Goal: Task Accomplishment & Management: Manage account settings

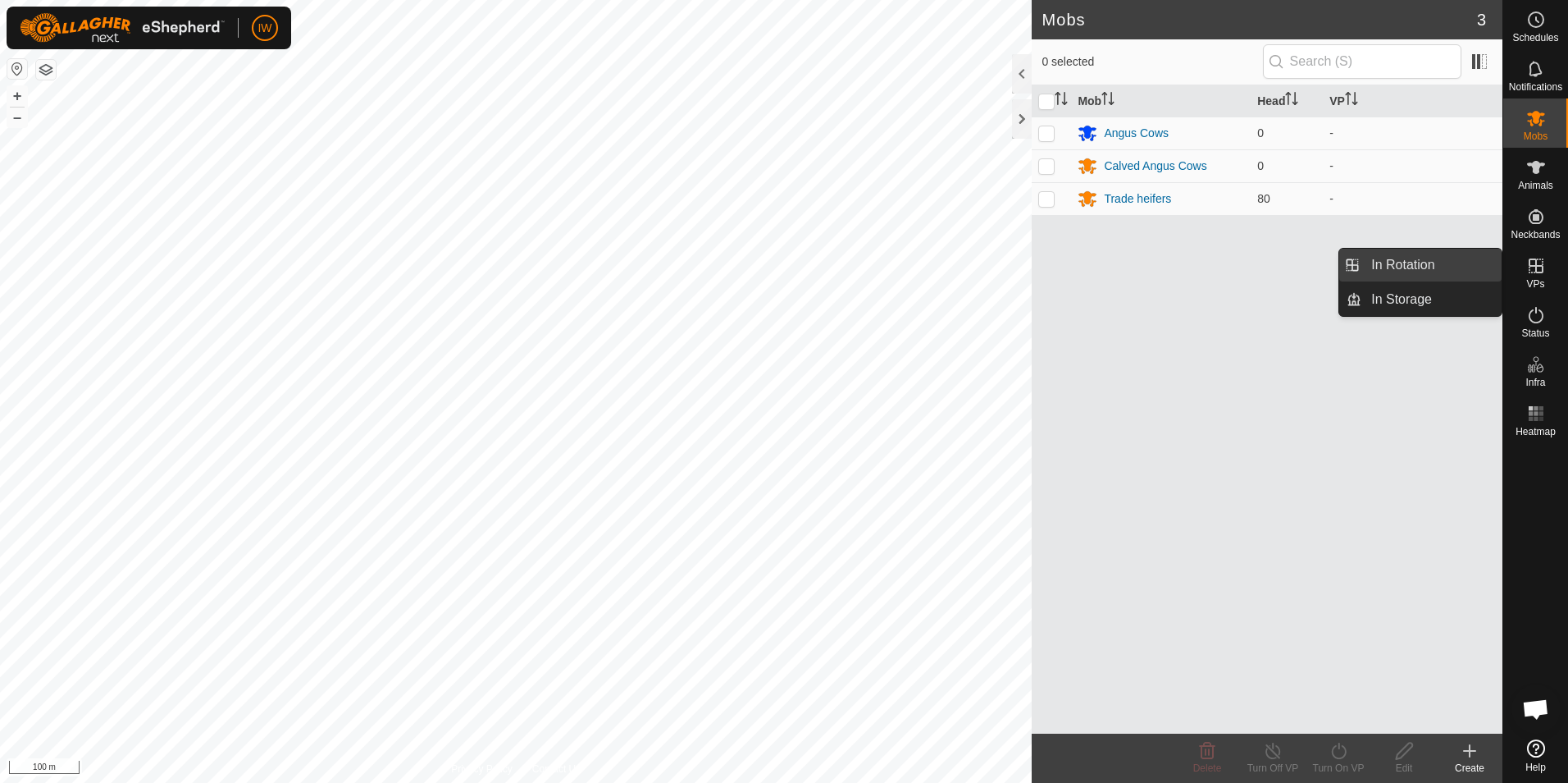
click at [1431, 268] on link "In Rotation" at bounding box center [1431, 265] width 140 height 33
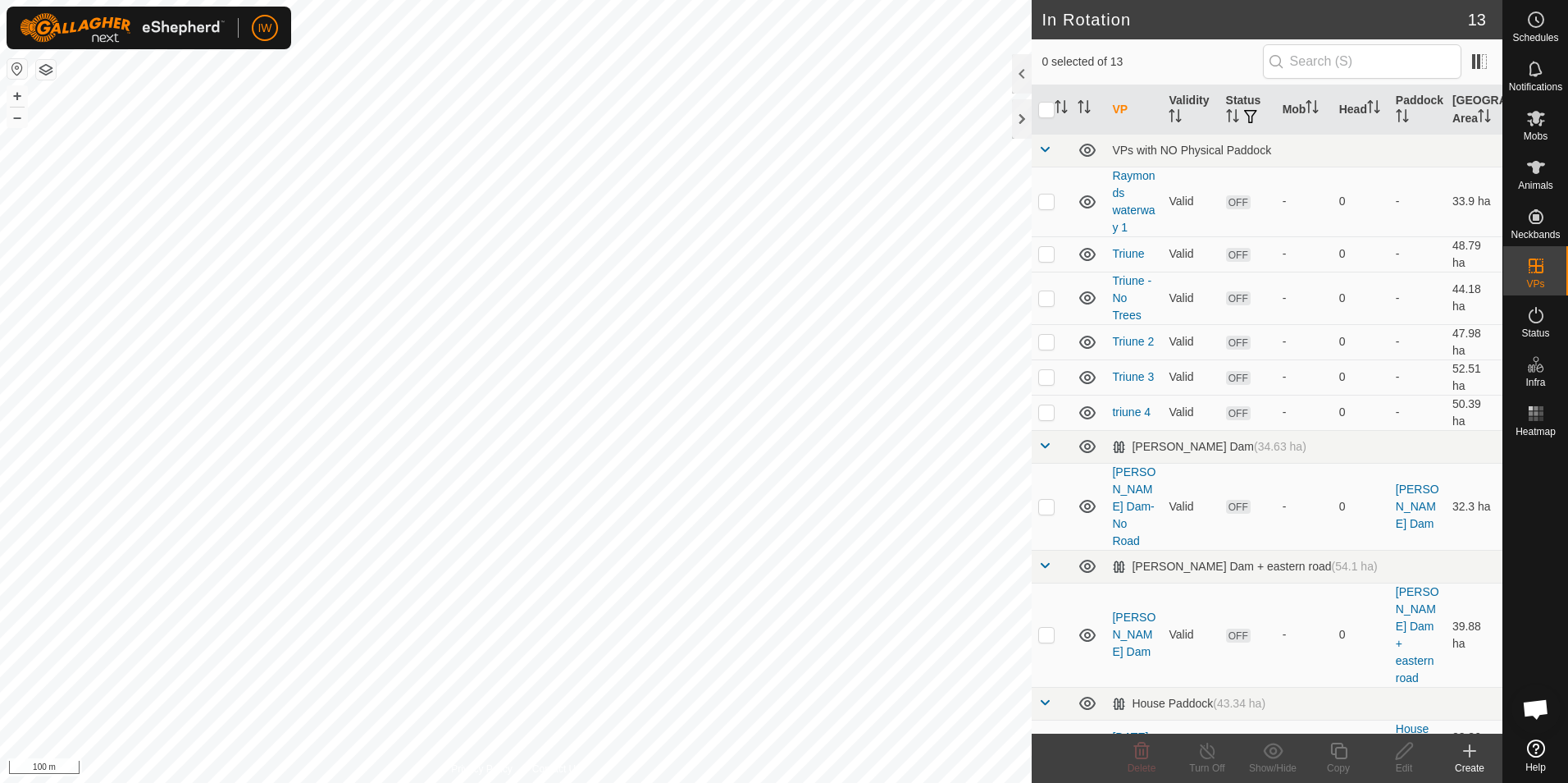
click at [1474, 758] on icon at bounding box center [1469, 750] width 19 height 19
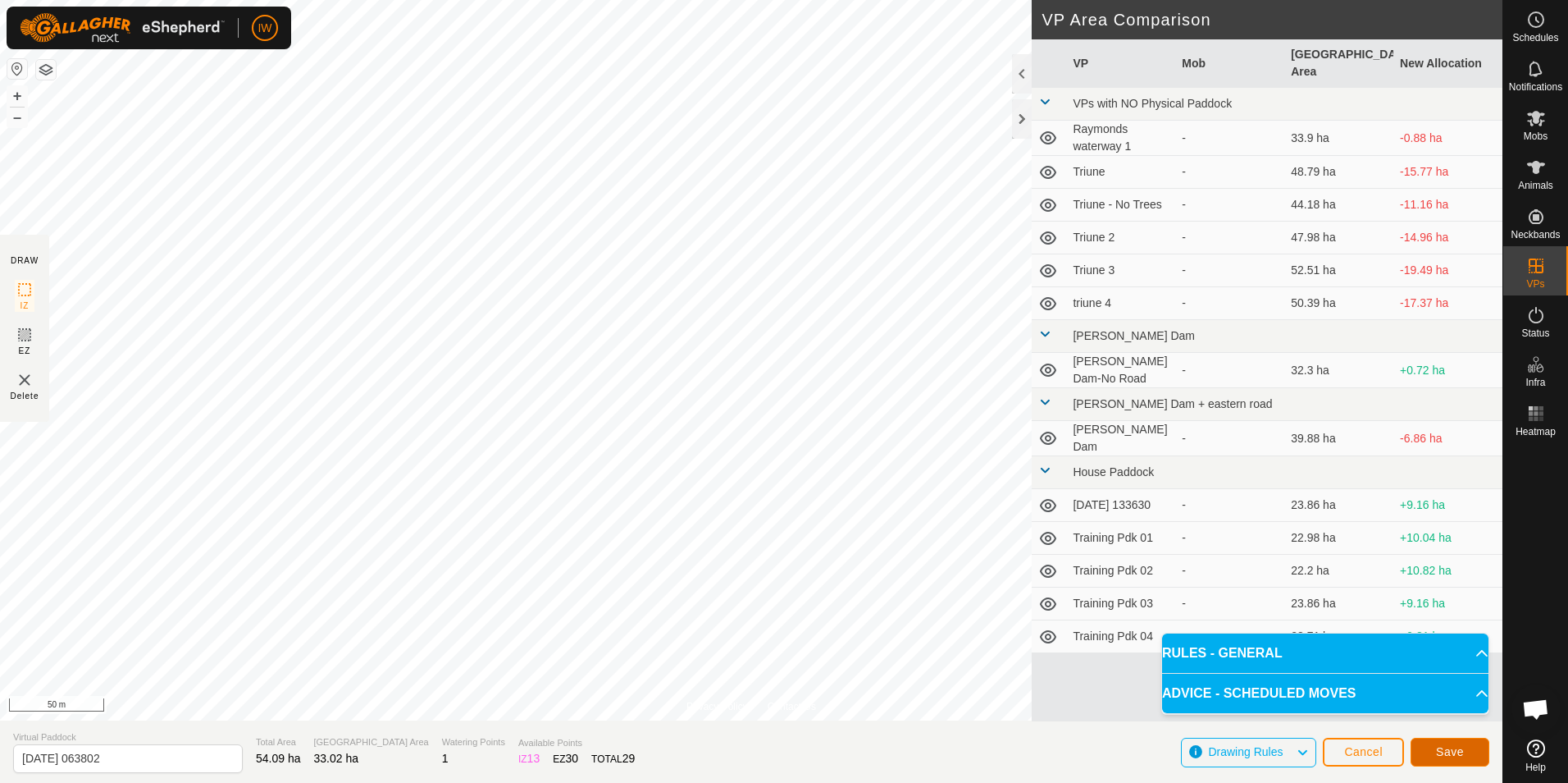
click at [1463, 752] on button "Save" at bounding box center [1450, 752] width 79 height 29
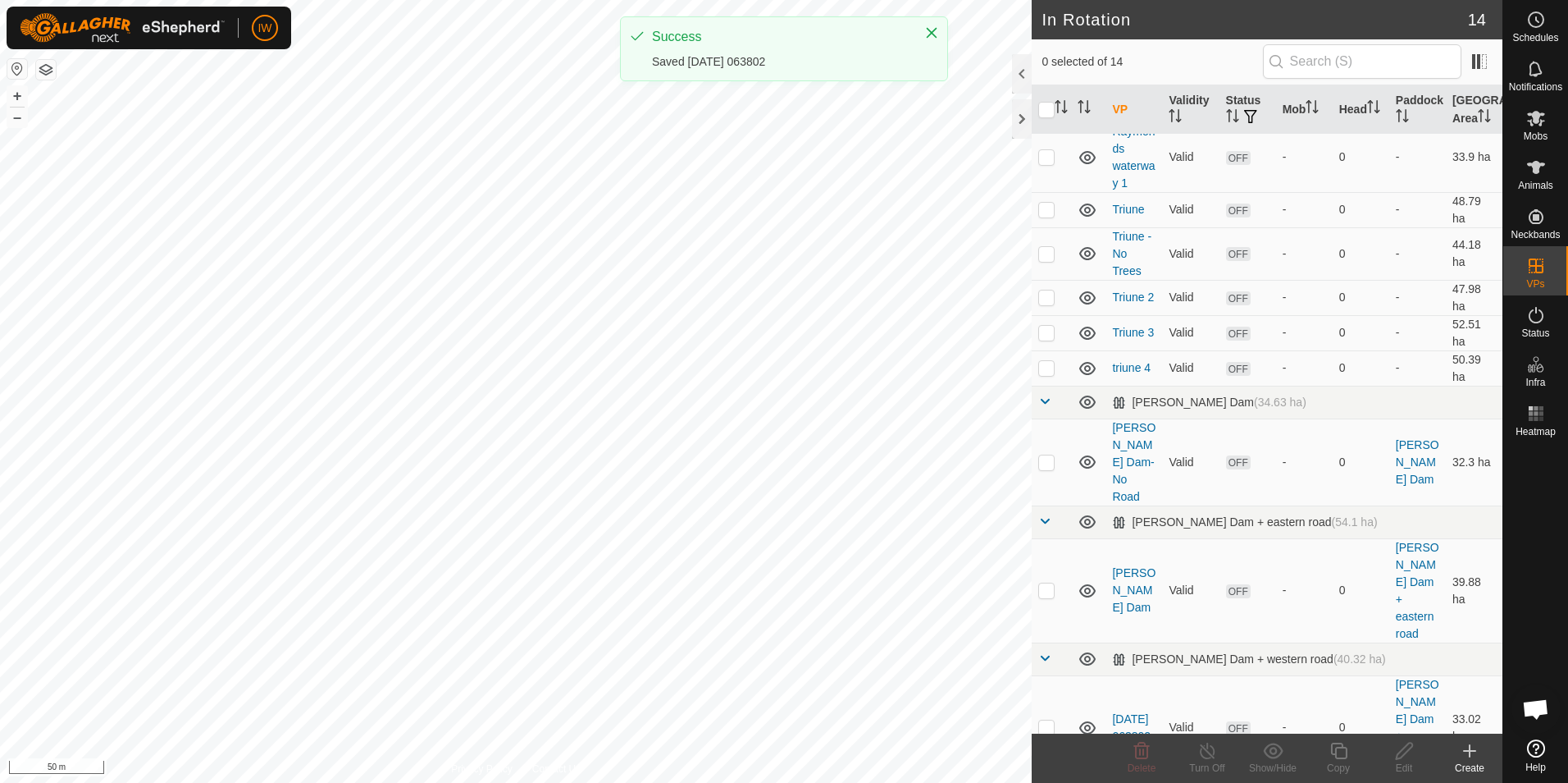
scroll to position [164, 0]
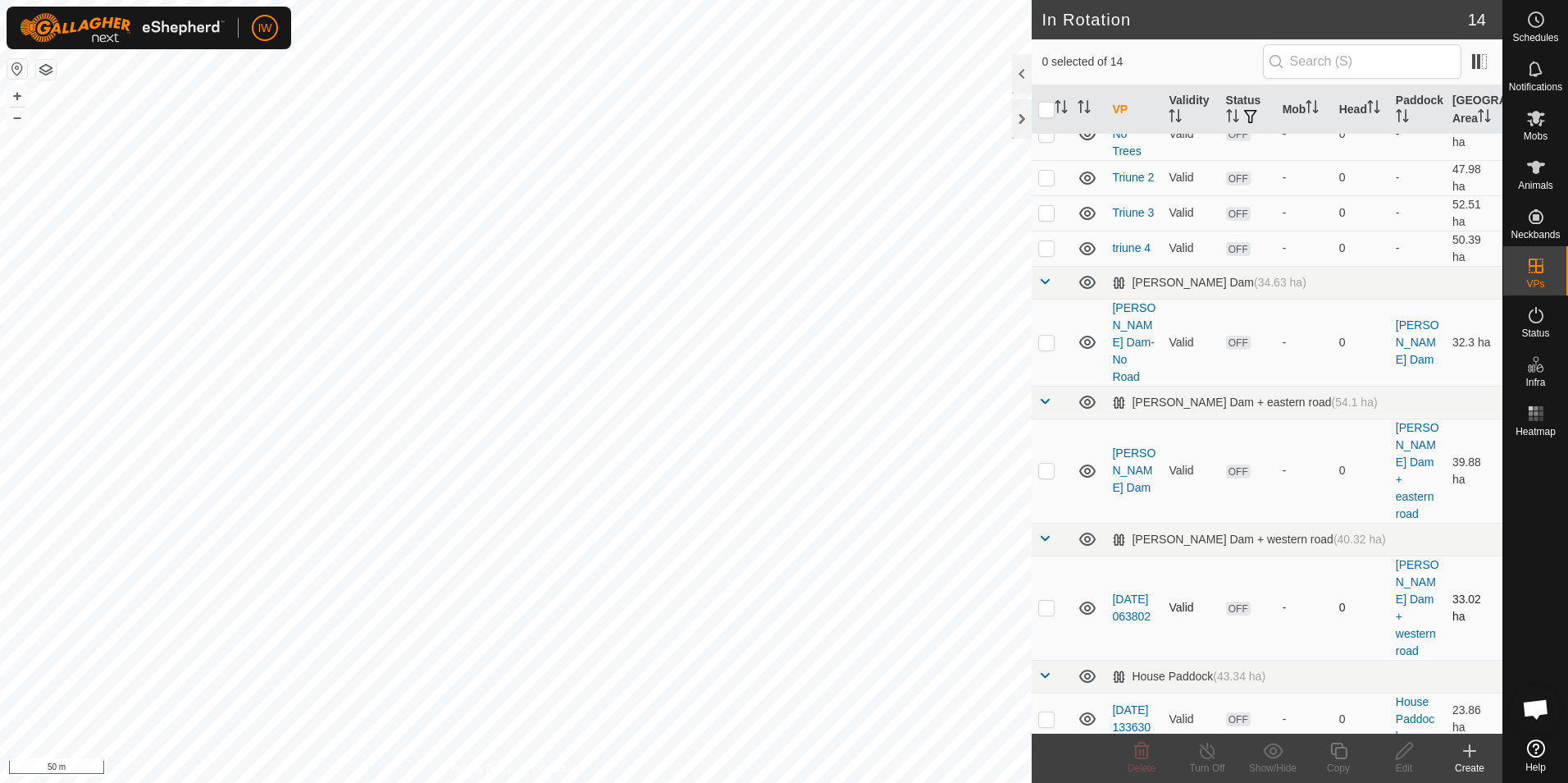
click at [1043, 555] on td at bounding box center [1051, 607] width 39 height 104
checkbox input "true"
click at [1397, 760] on icon at bounding box center [1404, 750] width 20 height 19
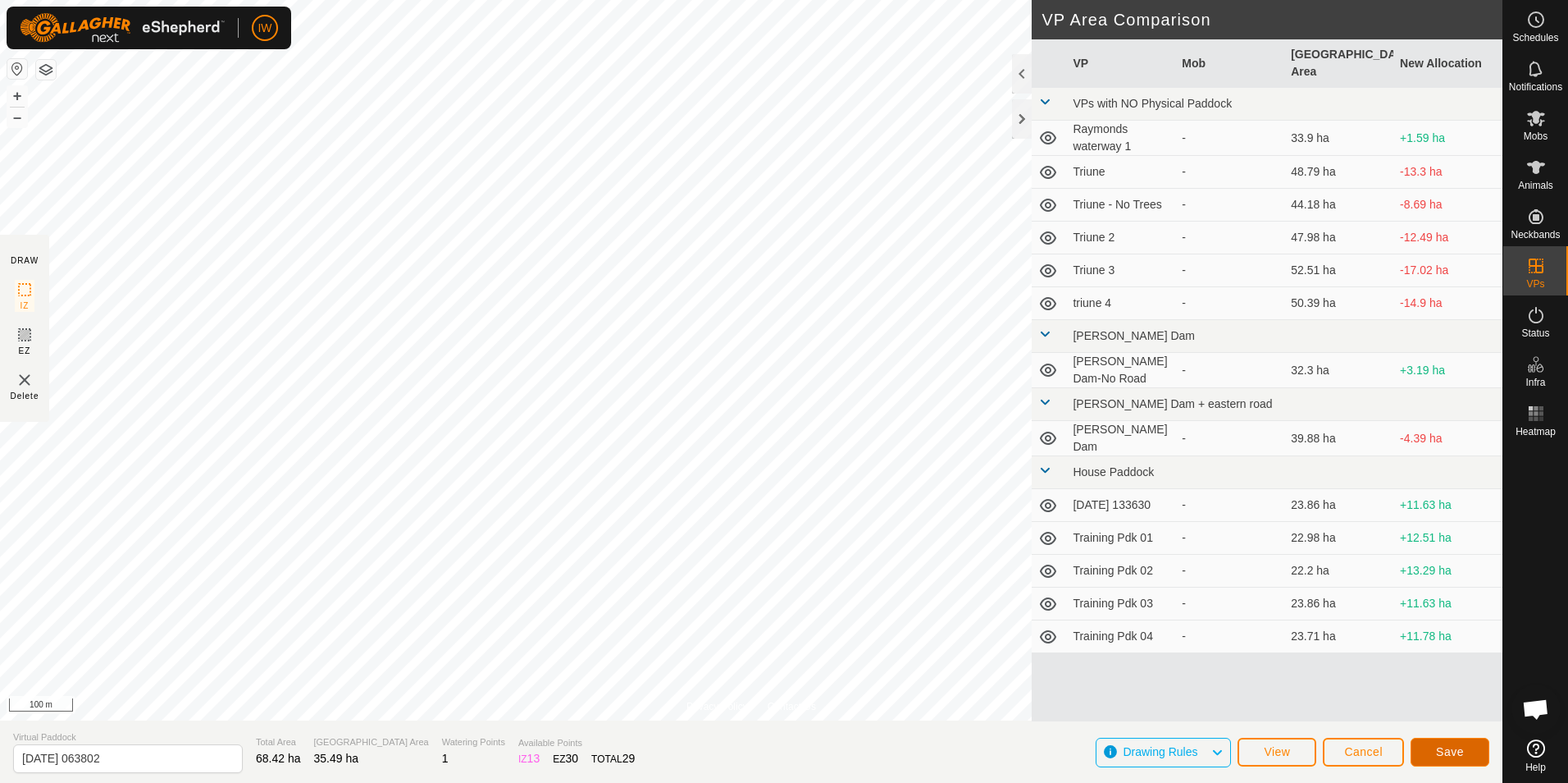
click at [1425, 756] on button "Save" at bounding box center [1450, 752] width 79 height 29
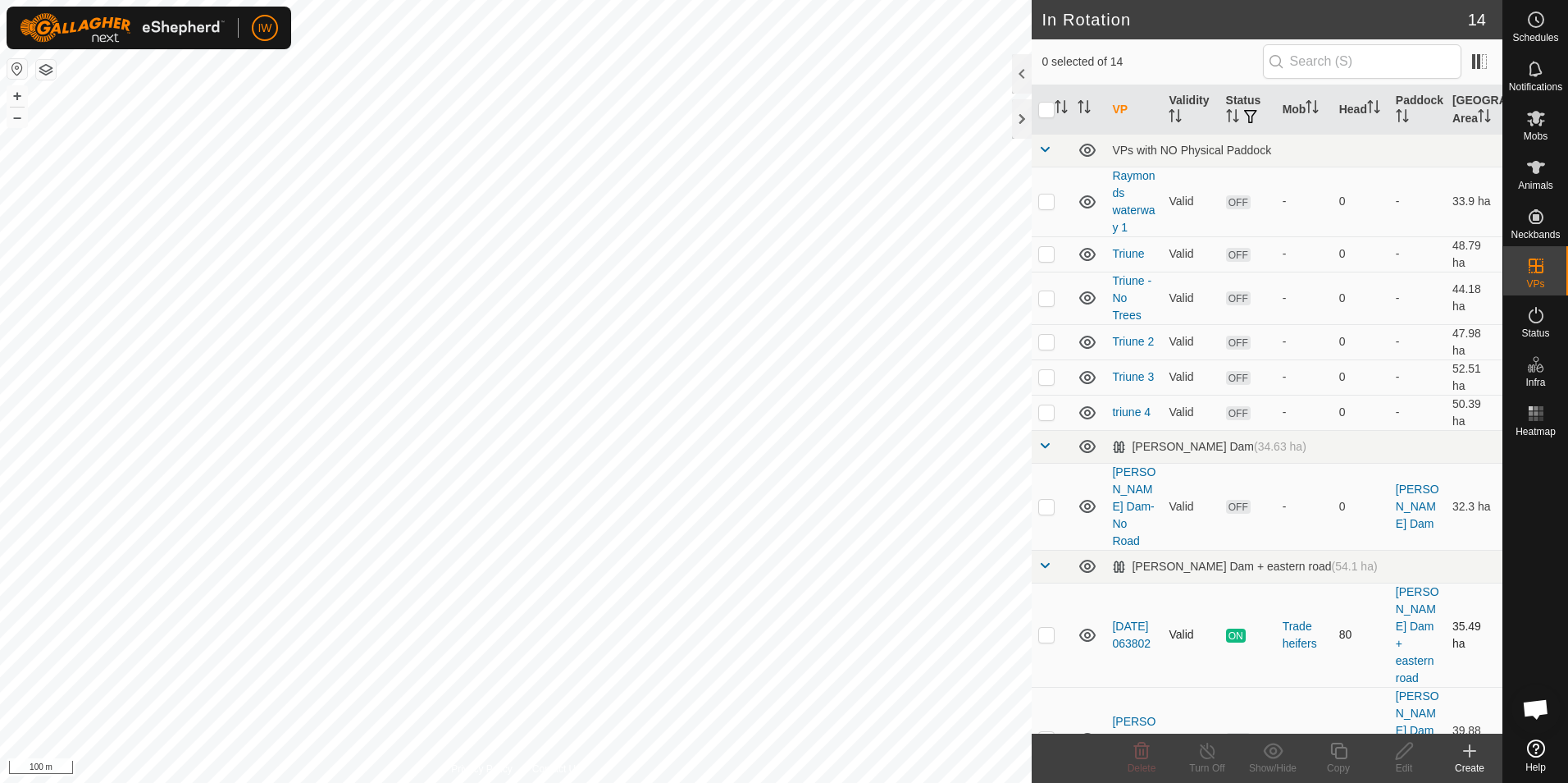
click at [1054, 627] on p-checkbox at bounding box center [1046, 634] width 16 height 13
checkbox input "true"
click at [1207, 750] on icon at bounding box center [1207, 750] width 20 height 19
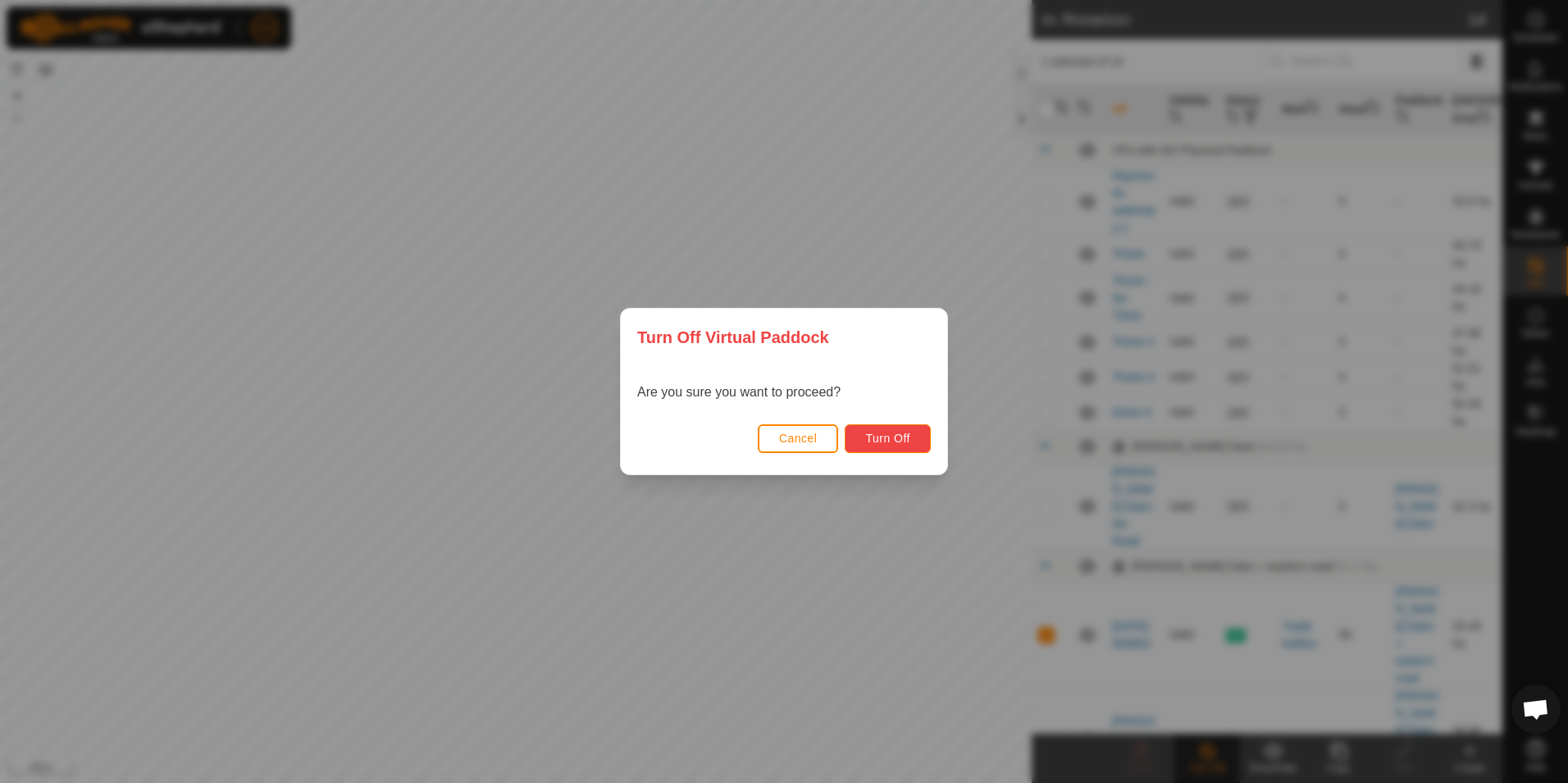
click at [903, 443] on span "Turn Off" at bounding box center [887, 439] width 45 height 13
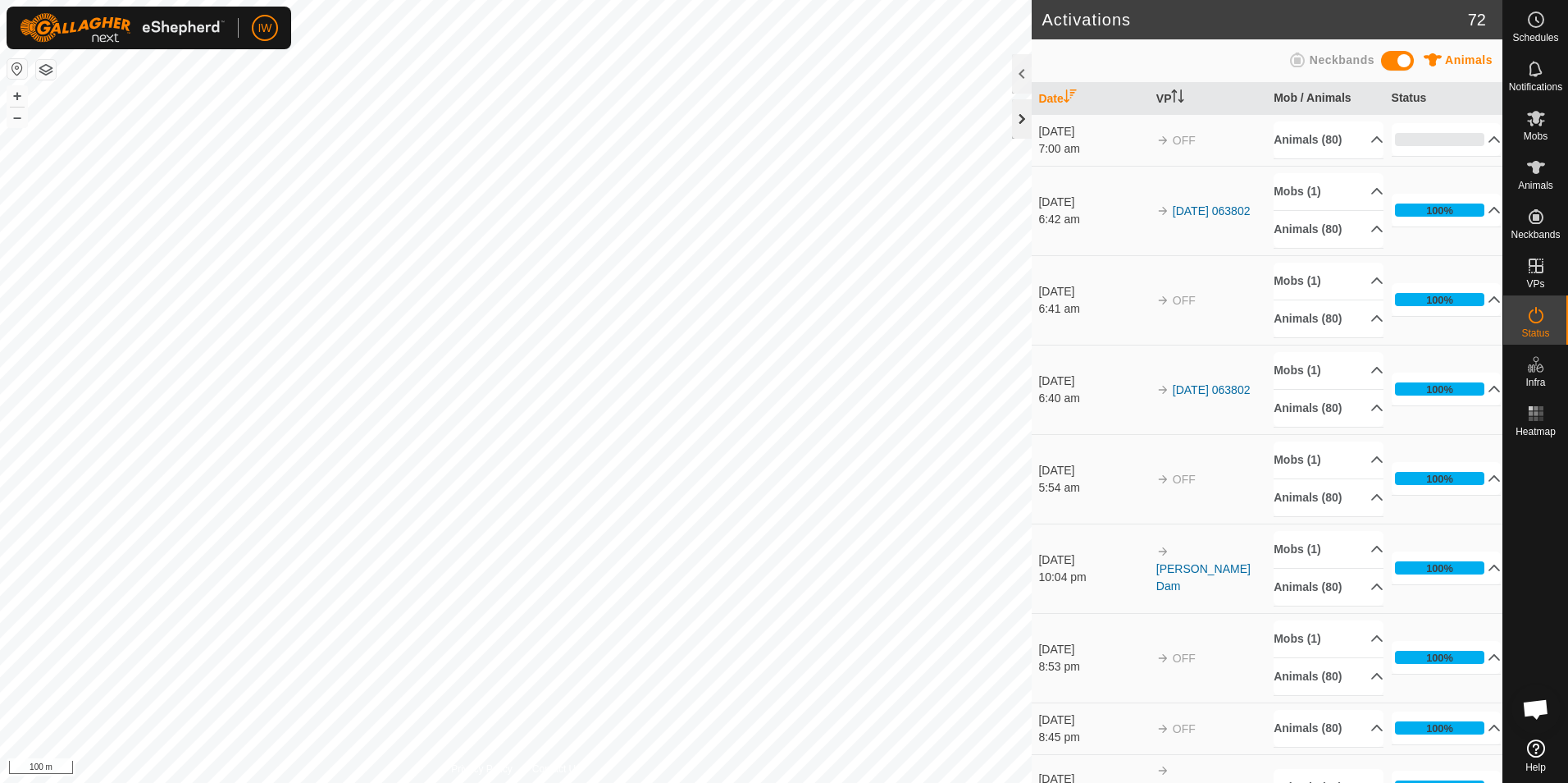
click at [1015, 130] on div at bounding box center [1021, 118] width 19 height 39
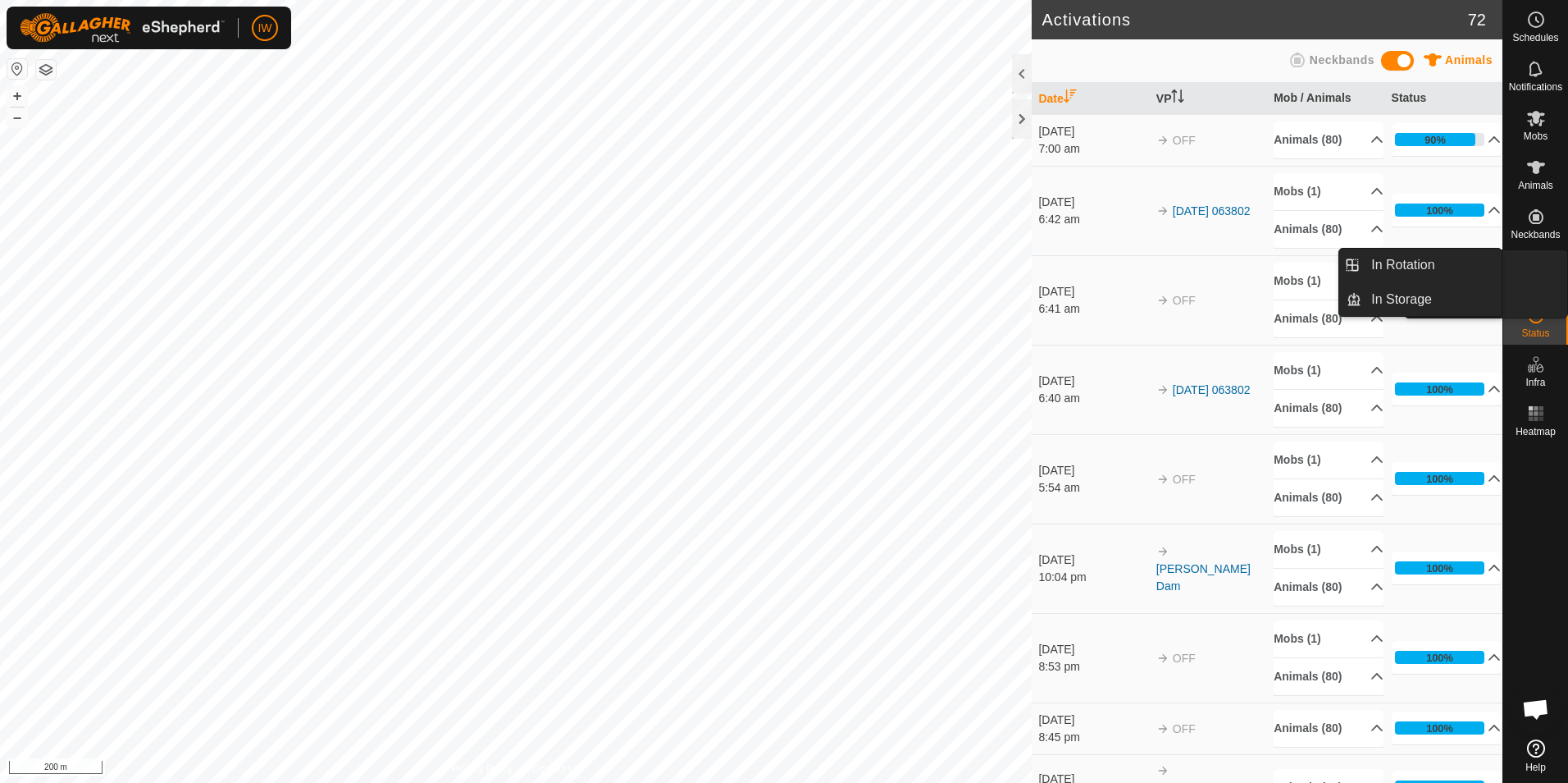
click at [1541, 281] on span "VPs" at bounding box center [1534, 284] width 18 height 10
click at [1452, 260] on link "In Rotation" at bounding box center [1431, 265] width 140 height 33
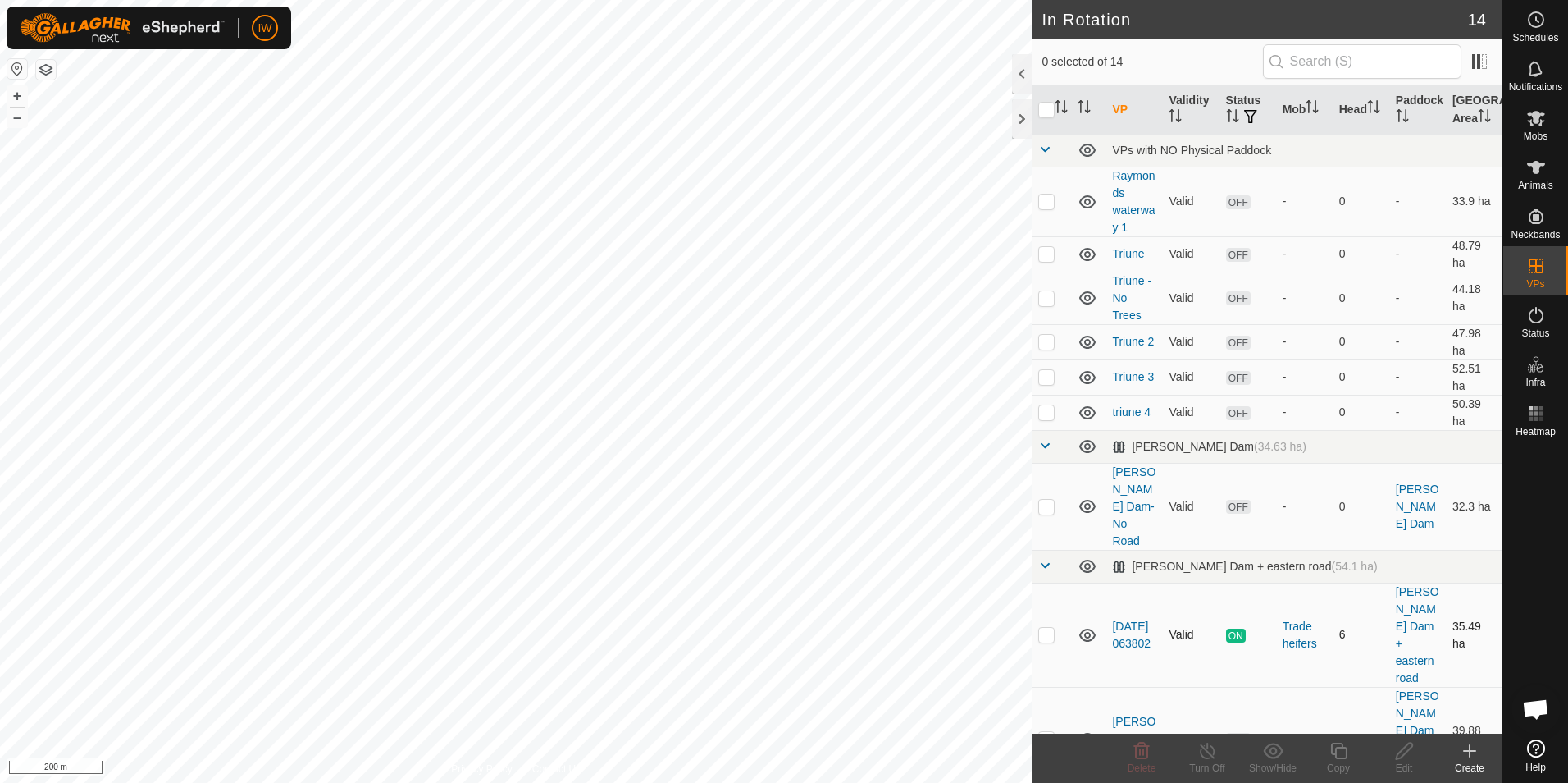
click at [1048, 627] on p-checkbox at bounding box center [1046, 634] width 16 height 13
checkbox input "false"
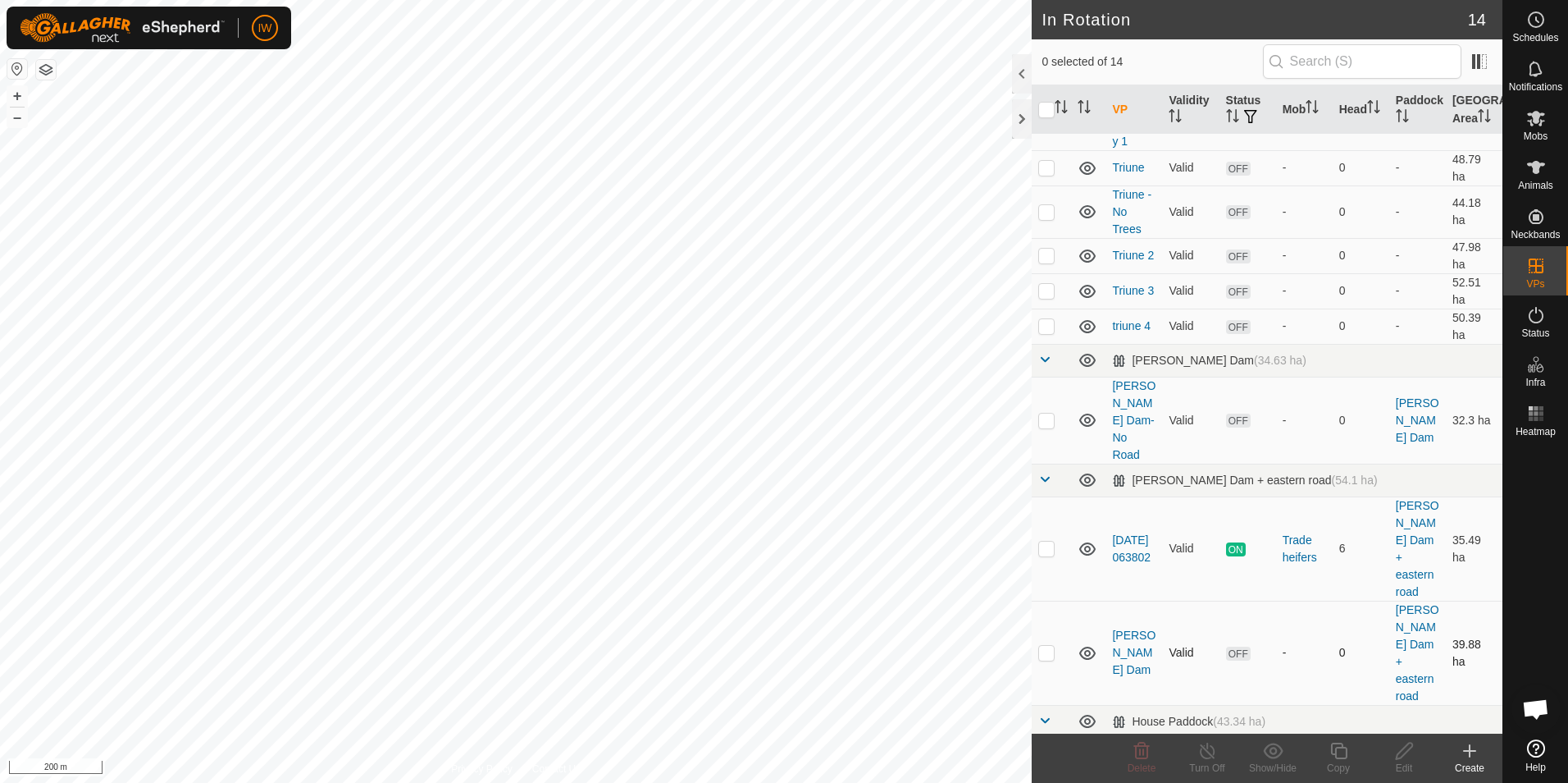
click at [1041, 645] on p-checkbox at bounding box center [1046, 652] width 16 height 13
checkbox input "true"
click at [1401, 749] on icon at bounding box center [1404, 750] width 20 height 19
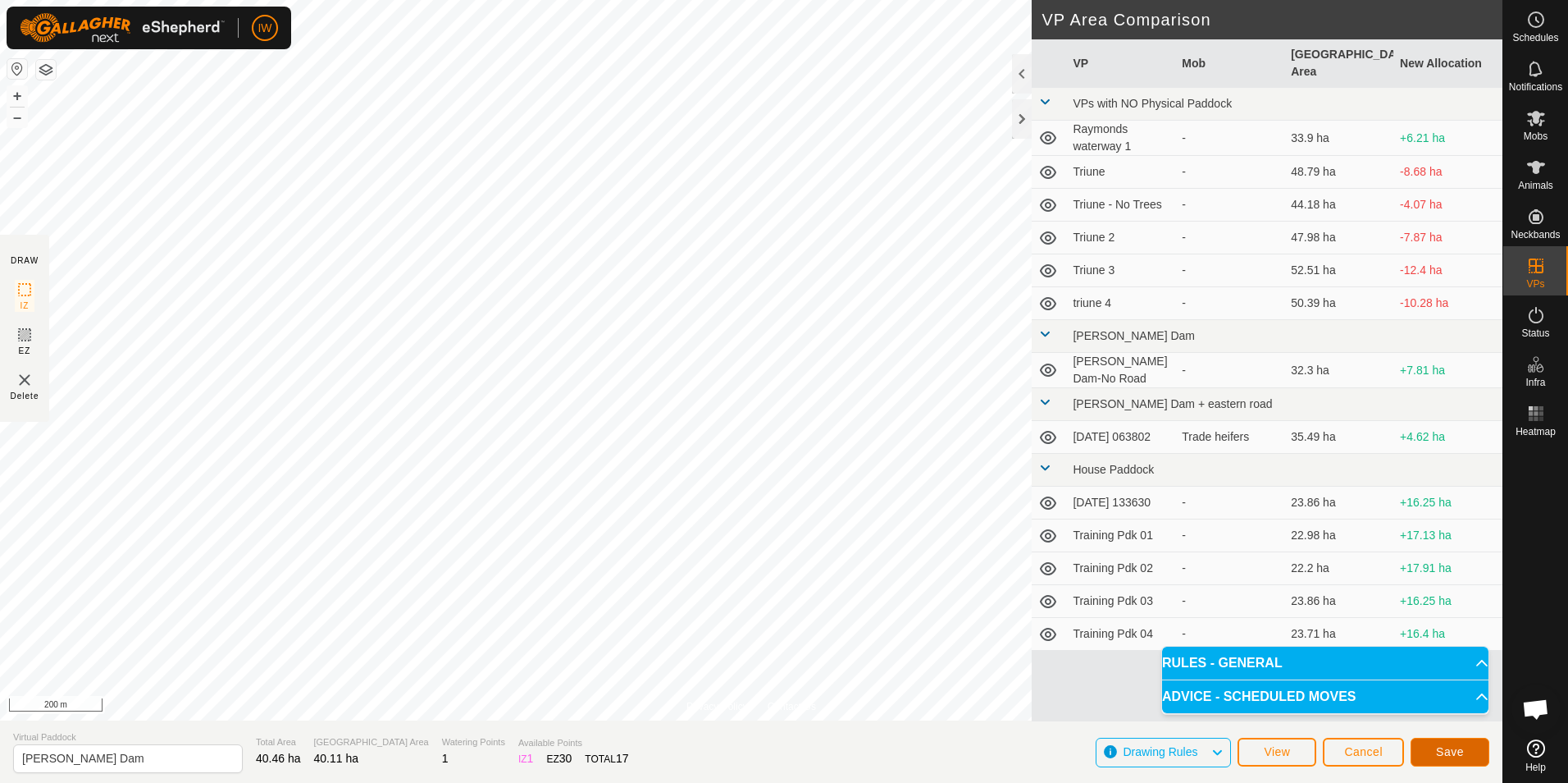
click at [1451, 745] on span "Save" at bounding box center [1449, 751] width 28 height 13
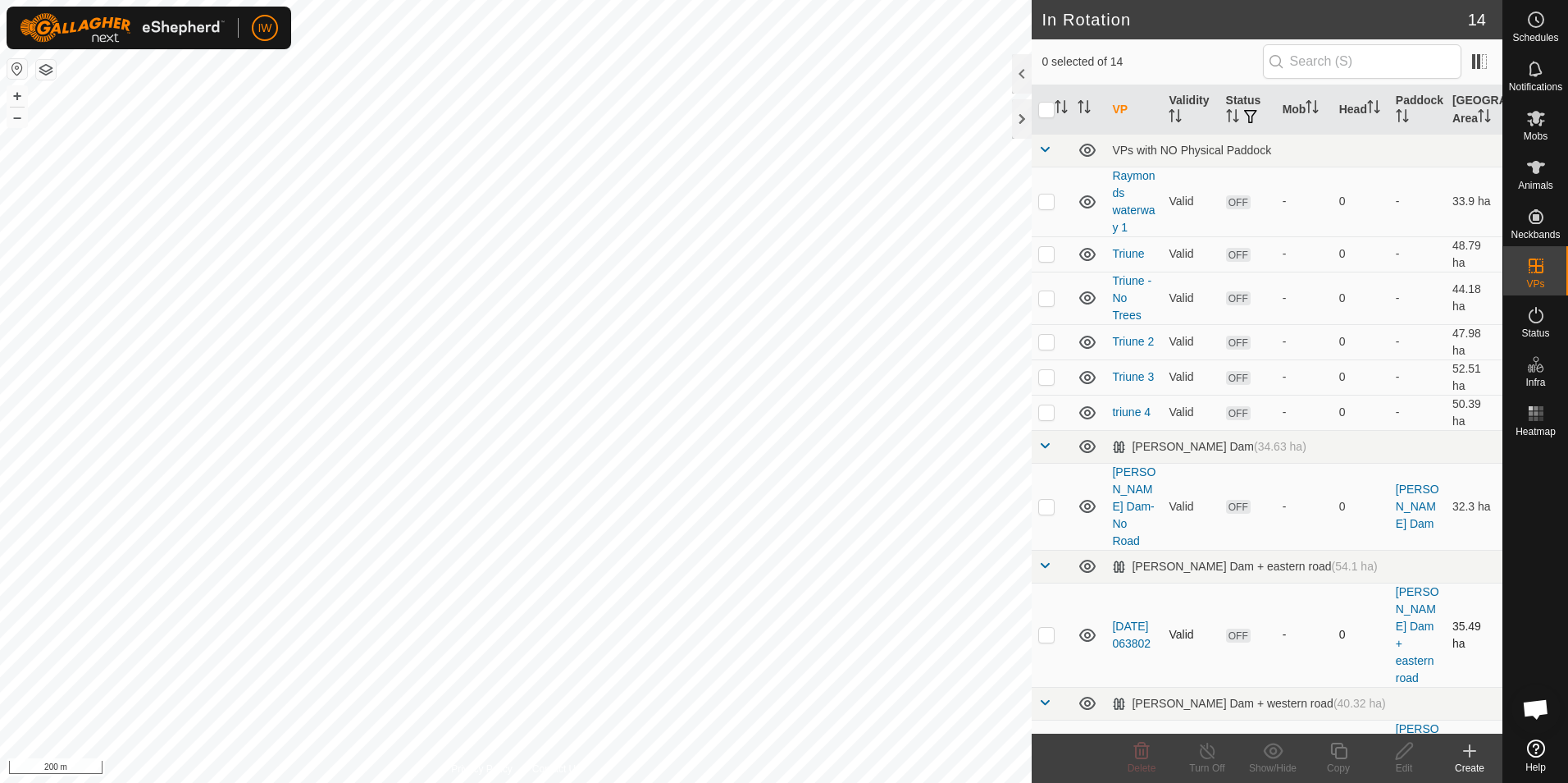
click at [1051, 627] on p-checkbox at bounding box center [1046, 634] width 16 height 13
checkbox input "false"
